Goal: Task Accomplishment & Management: Complete application form

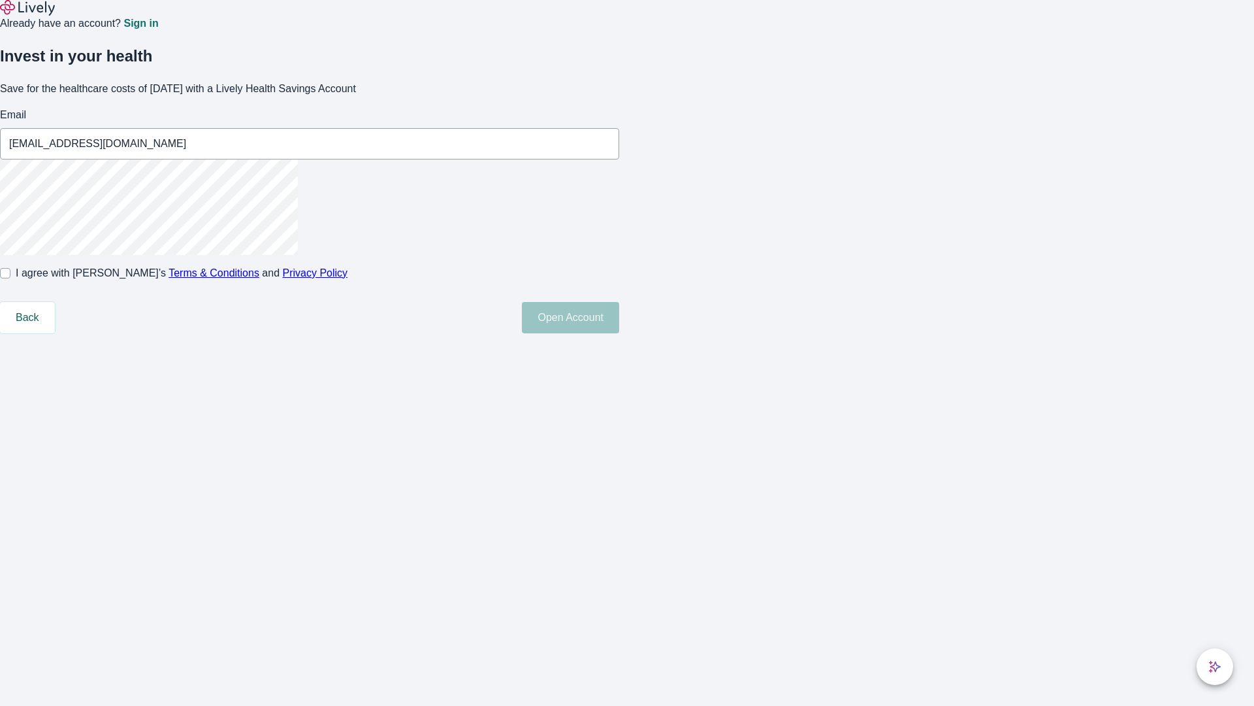
click at [10, 278] on input "I agree with Lively’s Terms & Conditions and Privacy Policy" at bounding box center [5, 273] width 10 height 10
checkbox input "true"
click at [619, 333] on button "Open Account" at bounding box center [570, 317] width 97 height 31
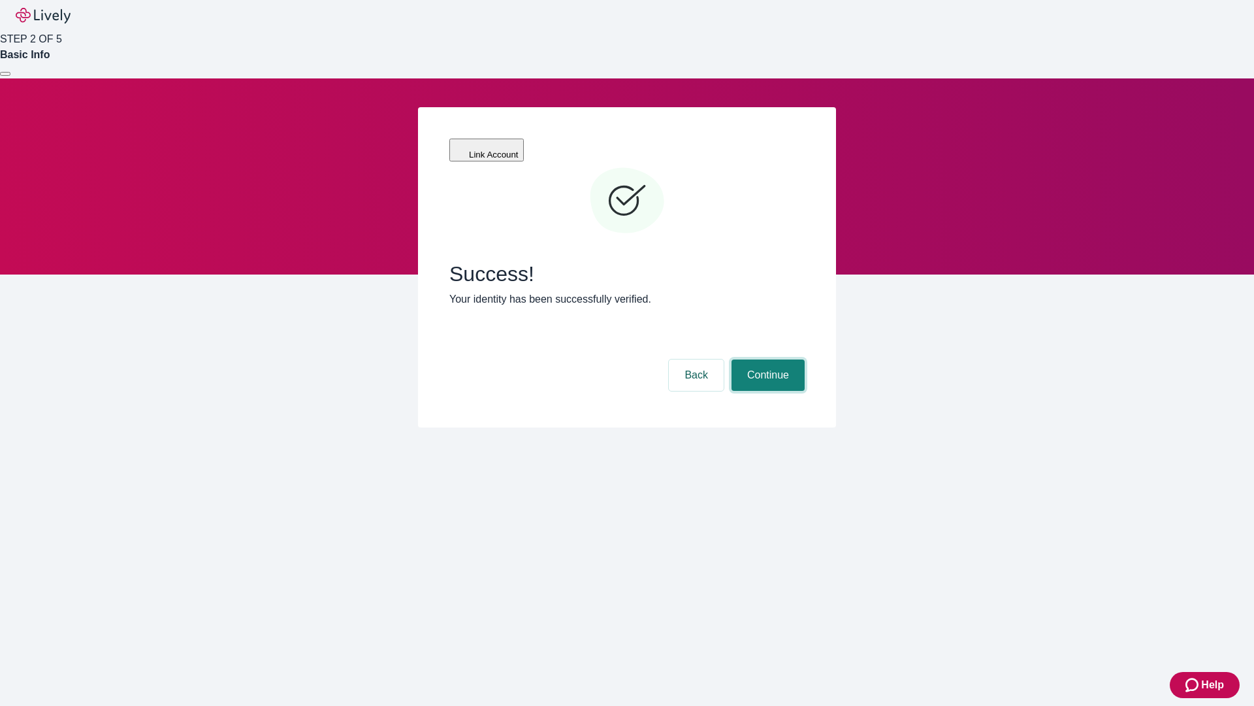
click at [766, 359] on button "Continue" at bounding box center [768, 374] width 73 height 31
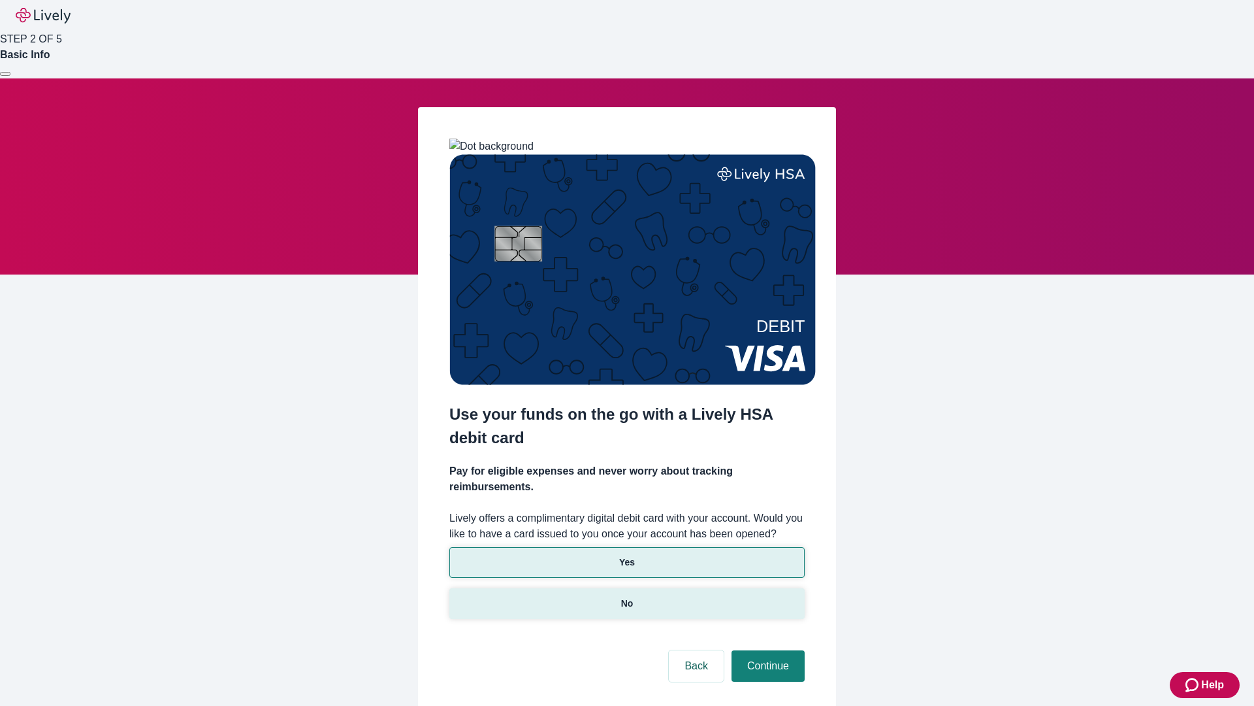
click at [627, 597] on p "No" at bounding box center [627, 604] width 12 height 14
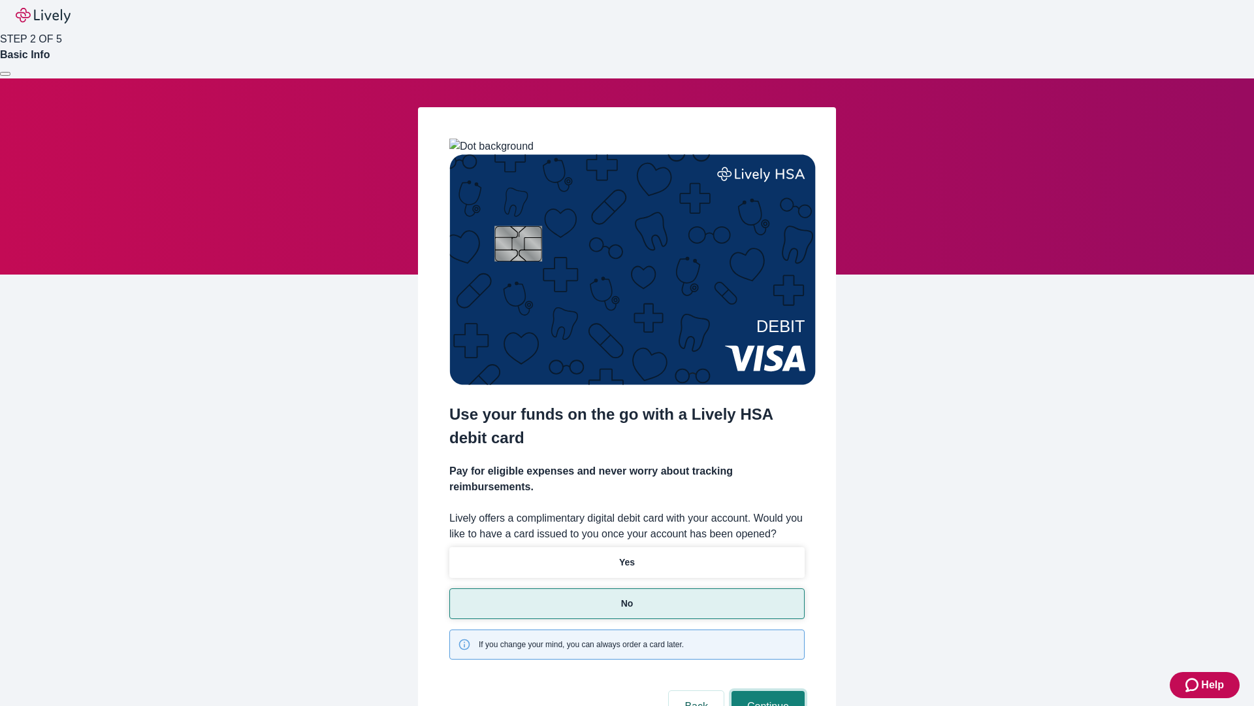
click at [766, 691] on button "Continue" at bounding box center [768, 706] width 73 height 31
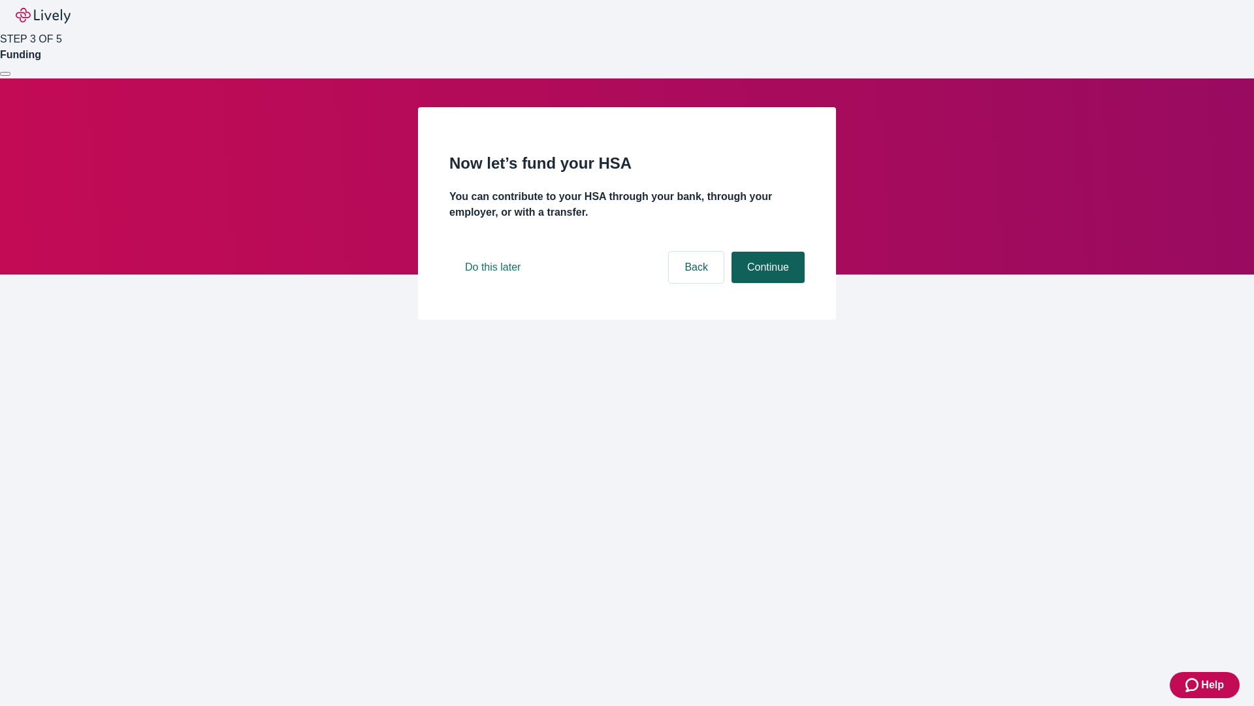
click at [766, 283] on button "Continue" at bounding box center [768, 267] width 73 height 31
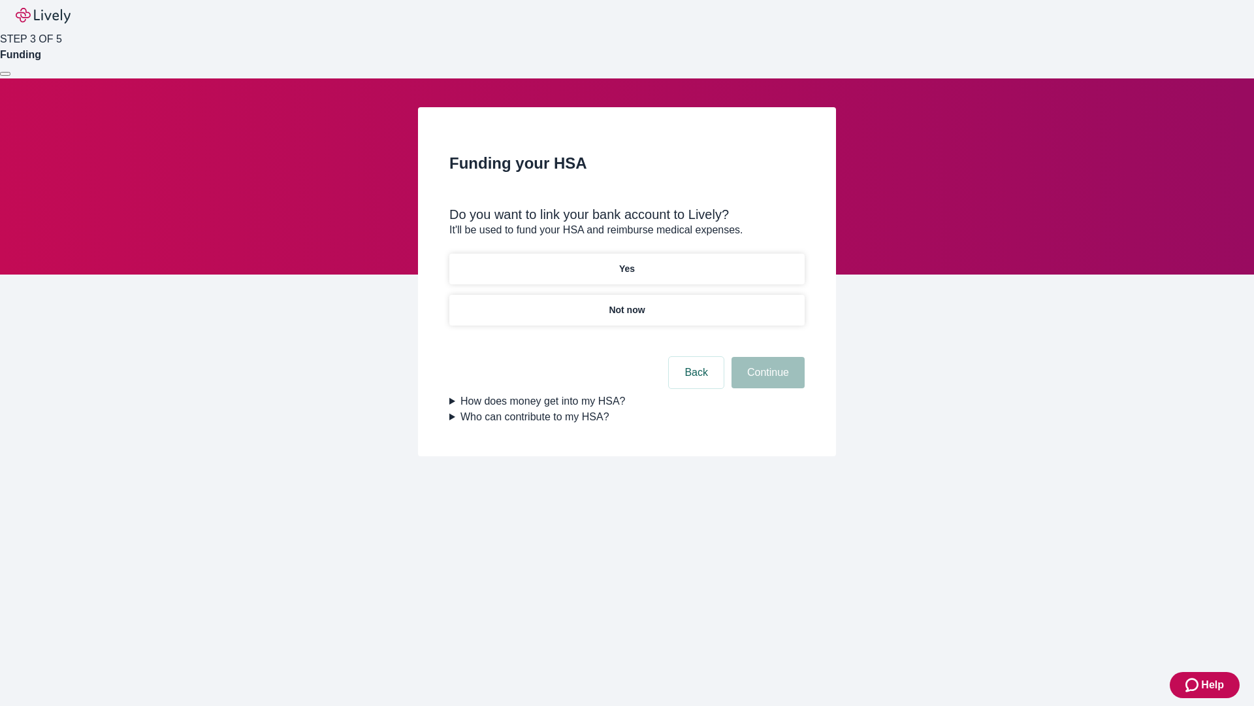
click at [627, 303] on p "Not now" at bounding box center [627, 310] width 36 height 14
click at [766, 380] on button "Continue" at bounding box center [768, 372] width 73 height 31
